Goal: Navigation & Orientation: Understand site structure

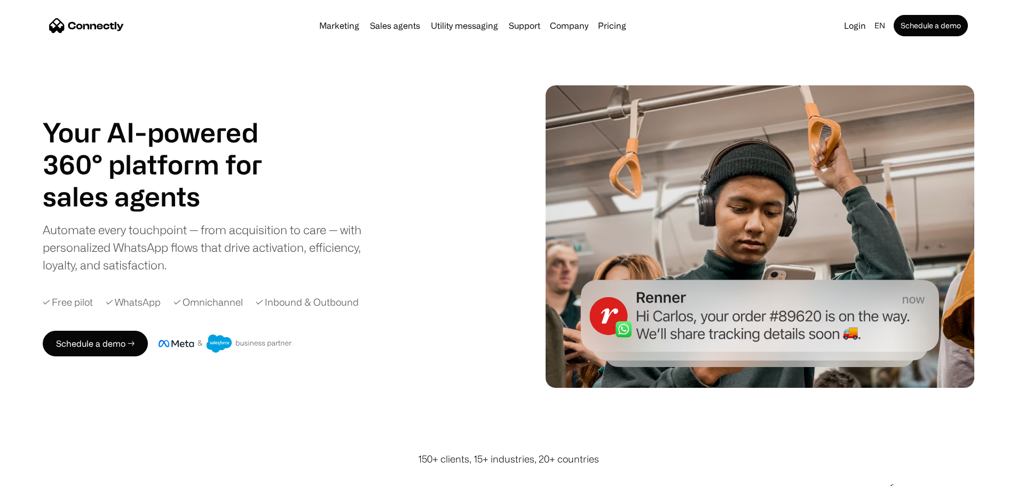
click at [386, 27] on link "Sales agents" at bounding box center [395, 25] width 59 height 9
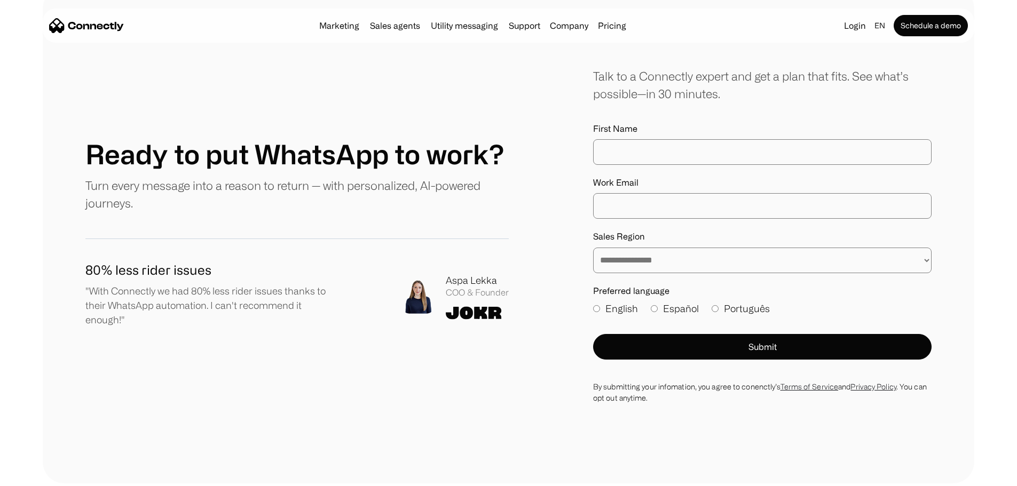
scroll to position [3062, 0]
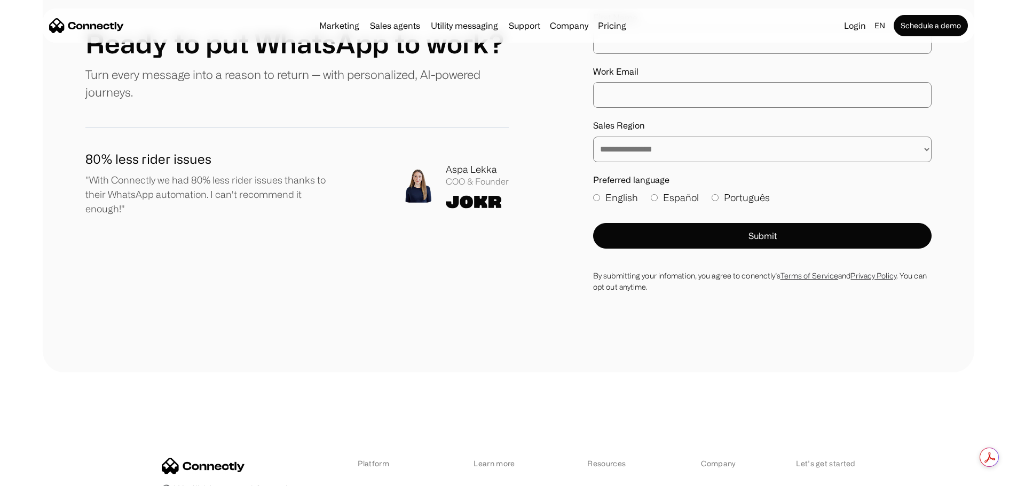
click at [727, 482] on link "About us" at bounding box center [716, 489] width 30 height 15
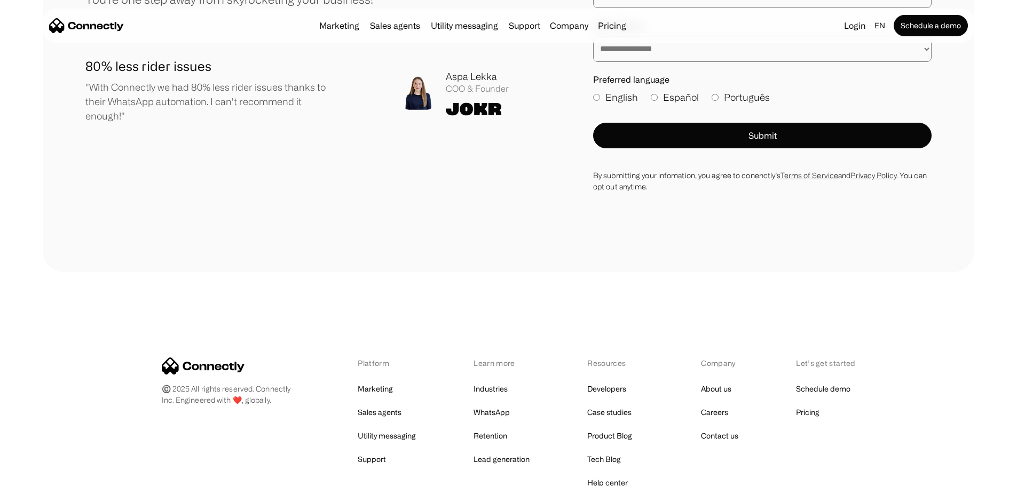
scroll to position [1384, 0]
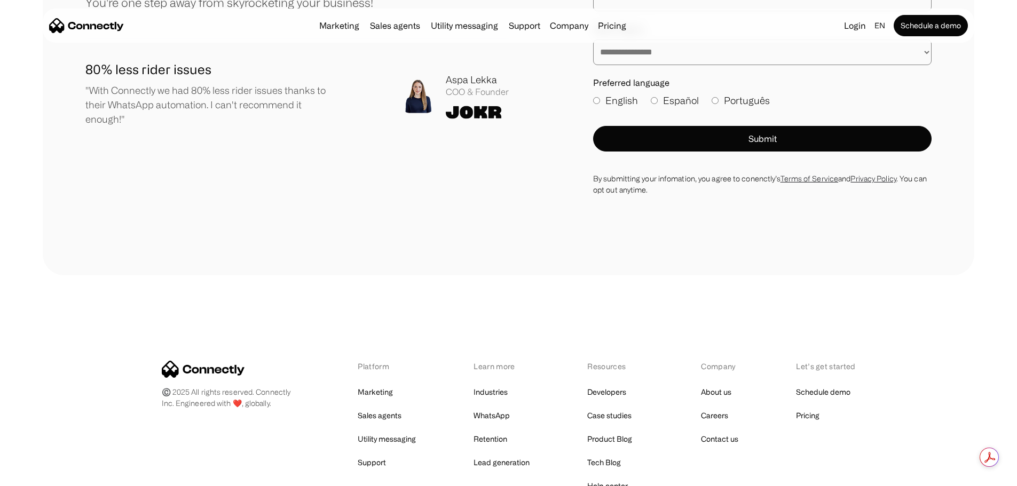
drag, startPoint x: 251, startPoint y: 428, endPoint x: 189, endPoint y: 422, distance: 62.7
click at [193, 428] on div "Platform Marketing Sales agents Utility messaging Support Learn more Industries…" at bounding box center [509, 451] width 694 height 180
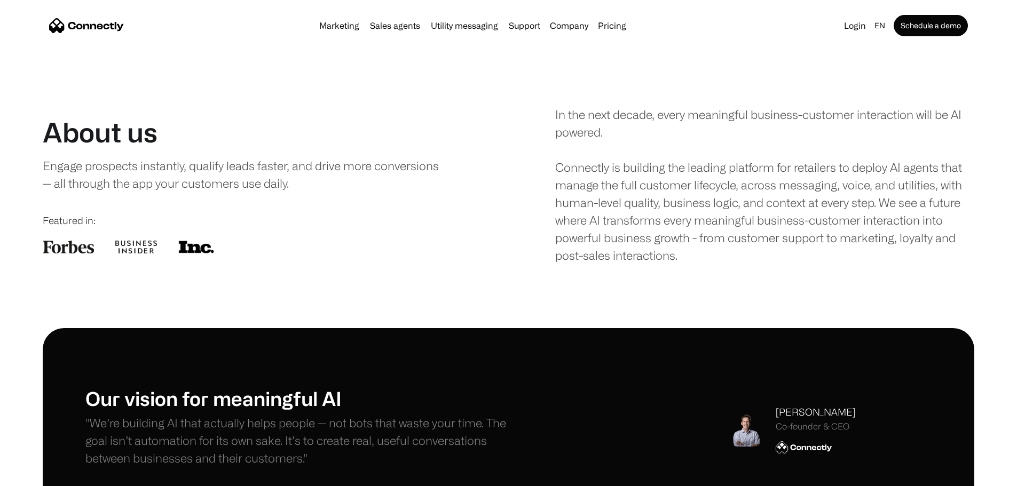
scroll to position [0, 0]
